Goal: Transaction & Acquisition: Purchase product/service

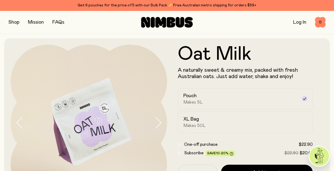
click at [12, 22] on button "button" at bounding box center [13, 22] width 11 height 7
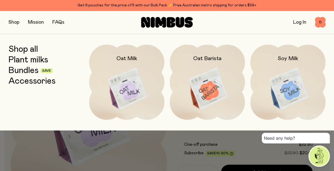
click at [207, 77] on img at bounding box center [207, 89] width 75 height 88
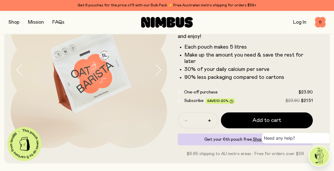
scroll to position [57, 0]
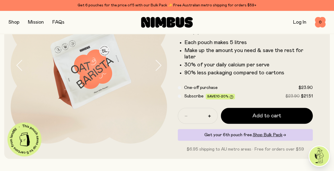
click at [15, 22] on button "button" at bounding box center [13, 22] width 11 height 7
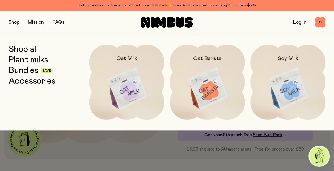
click at [32, 71] on link "Bundles" at bounding box center [23, 71] width 30 height 10
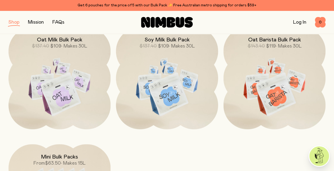
scroll to position [202, 0]
click at [281, 87] on img at bounding box center [274, 87] width 102 height 120
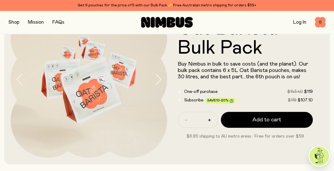
scroll to position [44, 0]
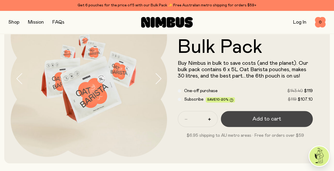
click at [257, 119] on span "Add to cart" at bounding box center [266, 118] width 29 height 7
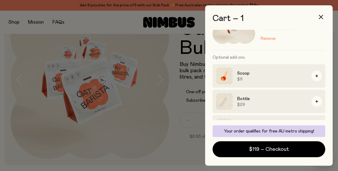
scroll to position [53, 0]
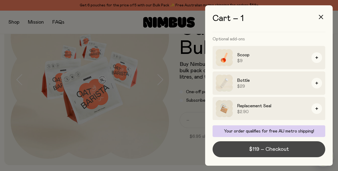
click at [259, 150] on span "$119 – Checkout" at bounding box center [269, 148] width 40 height 7
